Goal: Check status: Check status

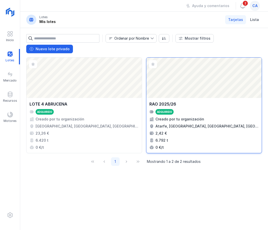
click at [147, 68] on div "Abrir lote" at bounding box center [205, 78] width 116 height 40
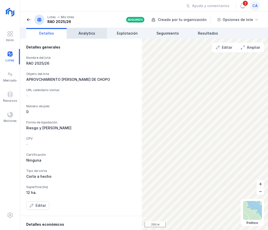
click at [83, 36] on link "Analytics" at bounding box center [87, 33] width 40 height 11
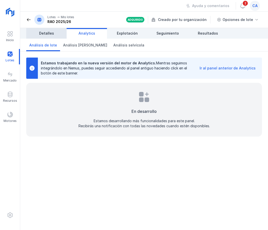
click at [41, 31] on span "Detalles" at bounding box center [46, 33] width 15 height 5
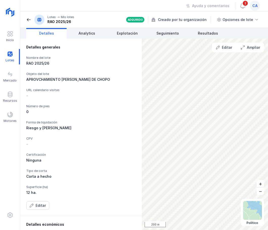
click at [252, 5] on div "ca" at bounding box center [255, 6] width 10 height 10
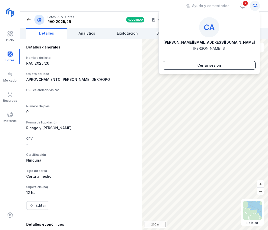
click at [210, 67] on div "Cerrar sesión" at bounding box center [210, 65] width 24 height 5
